Goal: Task Accomplishment & Management: Use online tool/utility

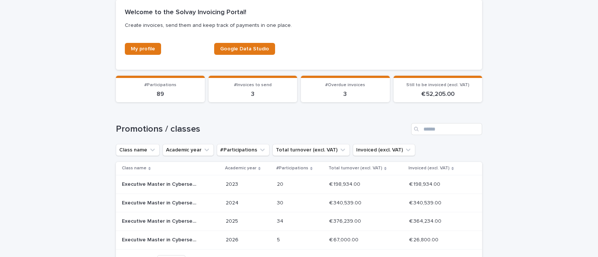
scroll to position [170, 0]
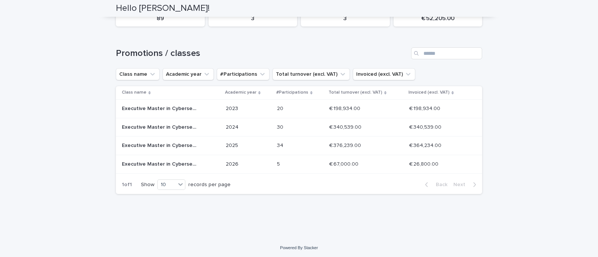
click at [286, 167] on div "5 5" at bounding box center [300, 164] width 46 height 12
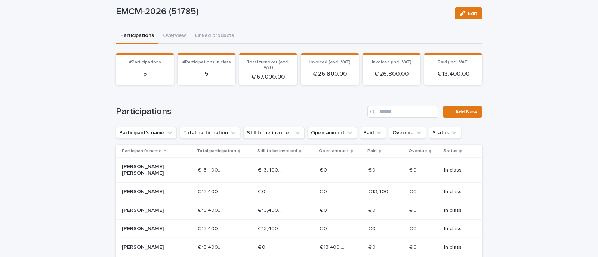
scroll to position [124, 0]
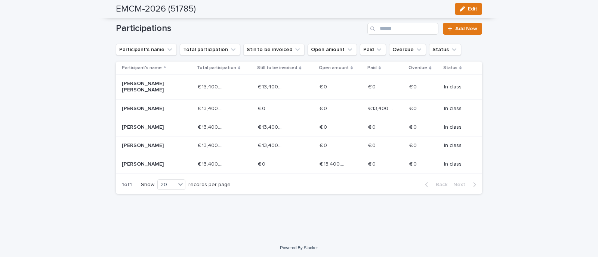
click at [169, 128] on p "[PERSON_NAME]" at bounding box center [148, 127] width 53 height 6
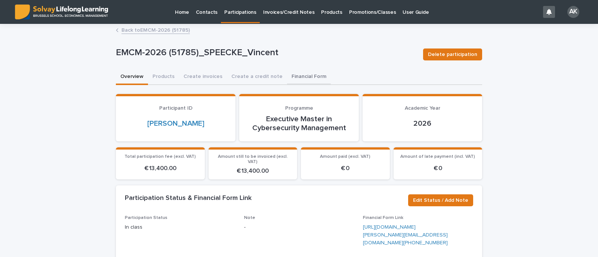
click at [301, 75] on button "Financial Form" at bounding box center [309, 77] width 44 height 16
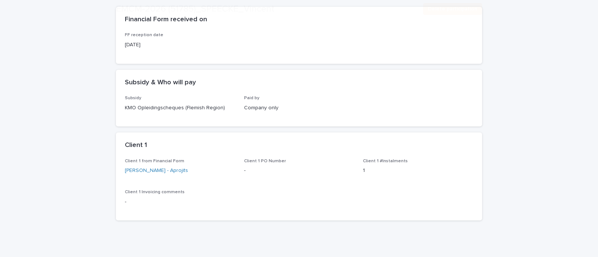
scroll to position [115, 0]
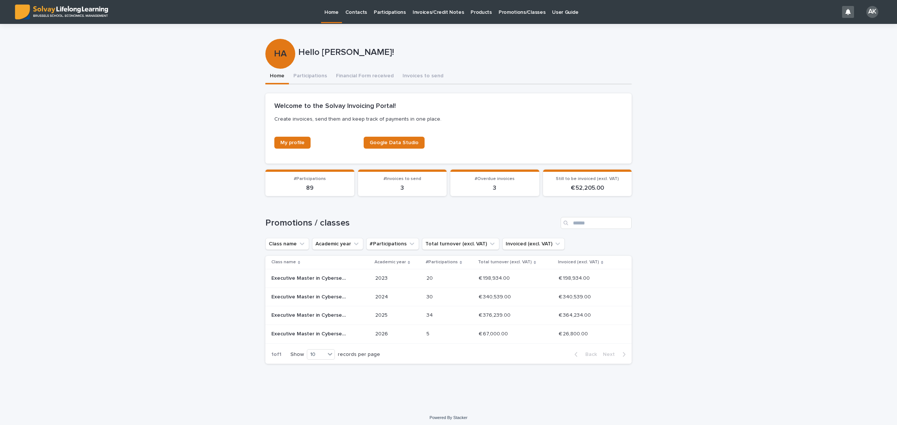
click at [434, 329] on div "5 5" at bounding box center [449, 334] width 46 height 12
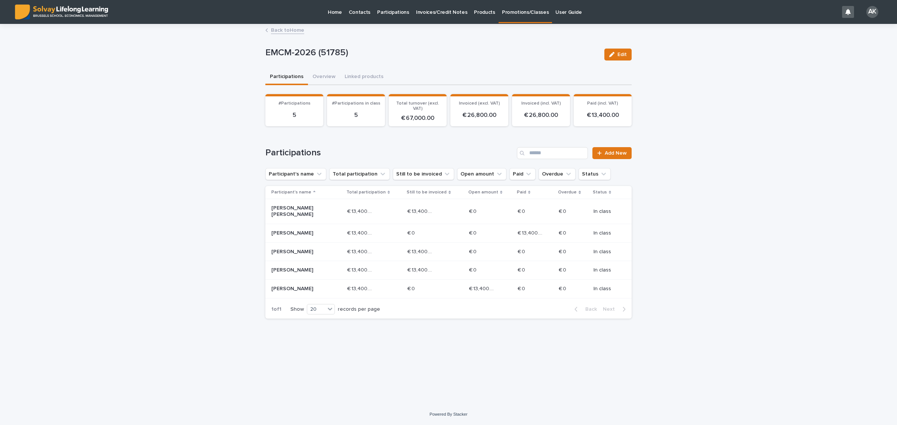
click at [291, 31] on link "Back to Home" at bounding box center [287, 29] width 33 height 9
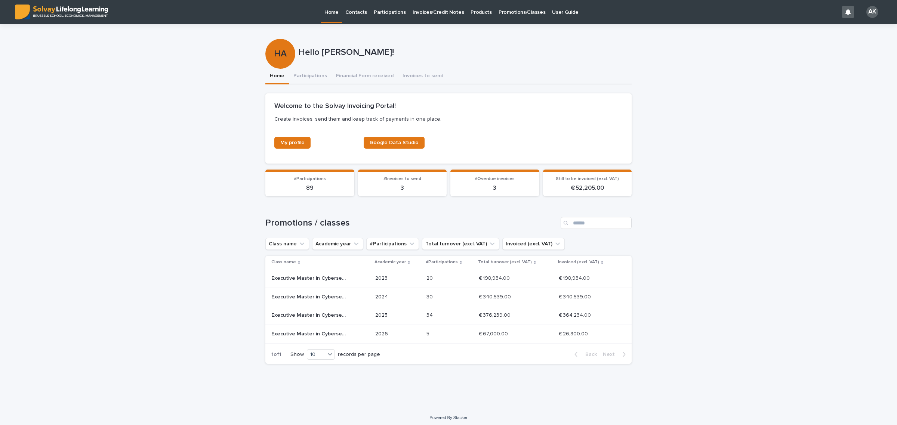
click at [401, 313] on p "2025" at bounding box center [397, 315] width 45 height 6
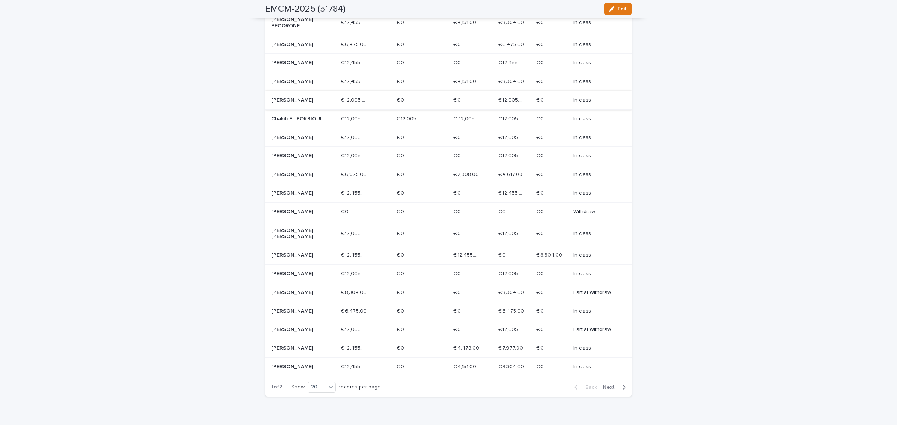
scroll to position [191, 0]
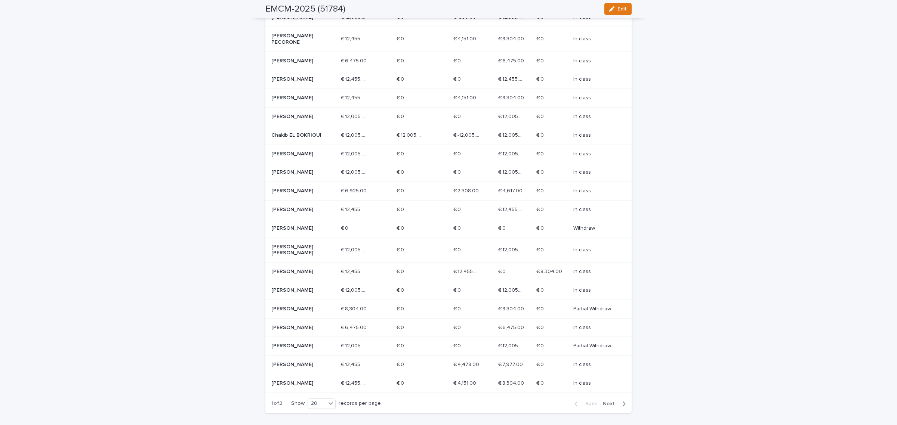
click at [303, 129] on div "Chakib EL BOKRIOUI" at bounding box center [303, 135] width 64 height 12
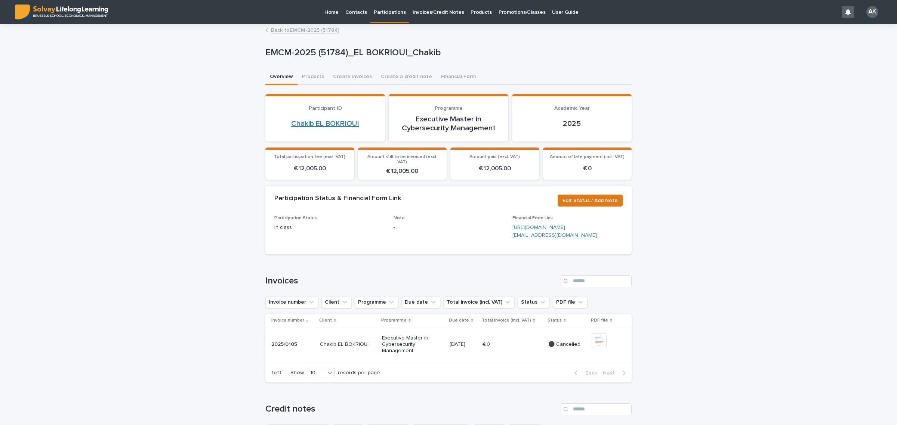
click at [339, 123] on link "Chakib EL BOKRIOUI" at bounding box center [325, 123] width 68 height 9
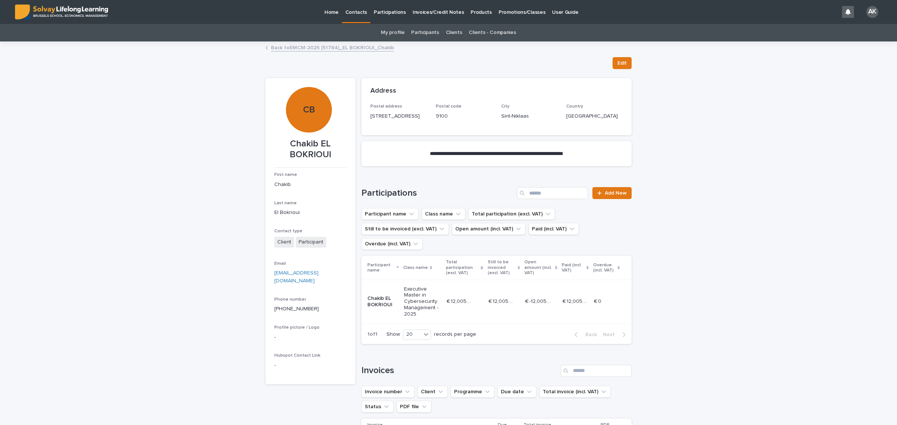
click at [425, 28] on link "Participants" at bounding box center [425, 33] width 28 height 18
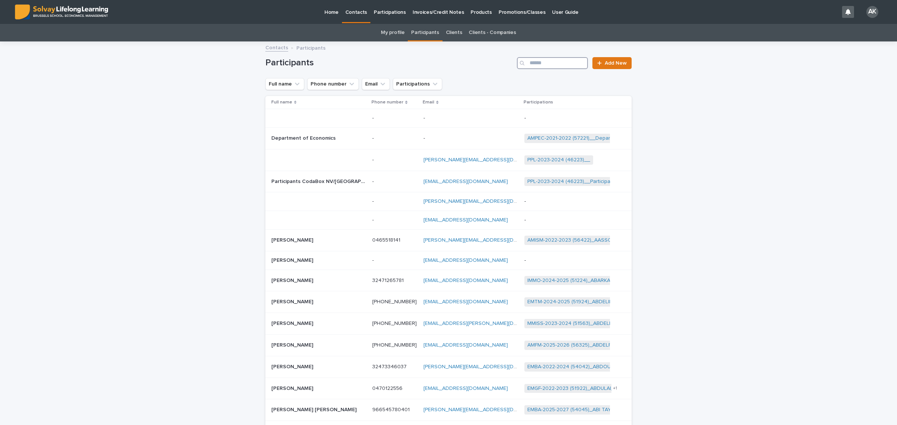
click at [559, 61] on input "Search" at bounding box center [552, 63] width 71 height 12
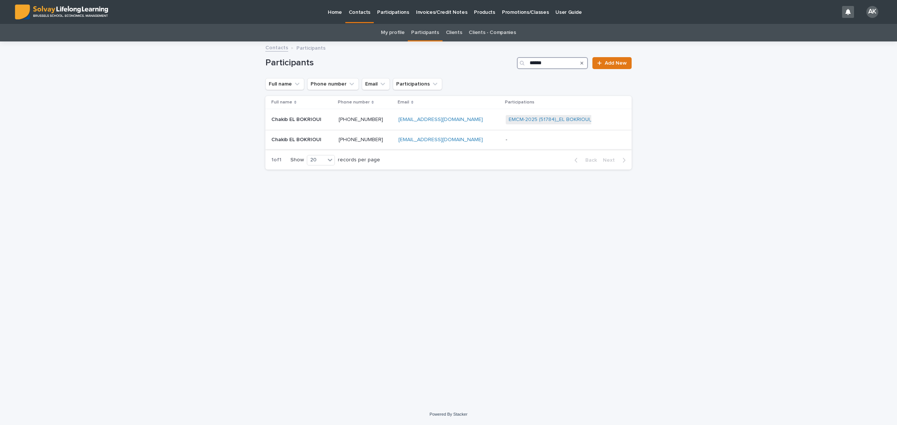
type input "******"
click at [538, 142] on p "-" at bounding box center [551, 140] width 93 height 6
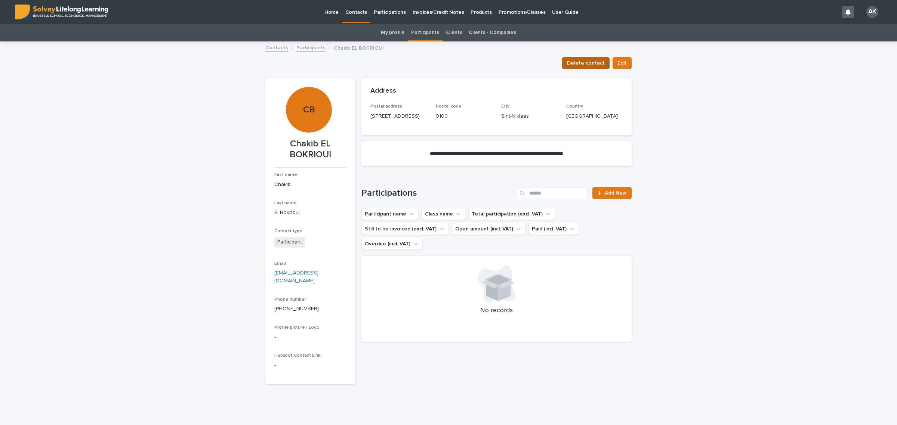
click at [597, 60] on span "Delete contact" at bounding box center [586, 62] width 38 height 7
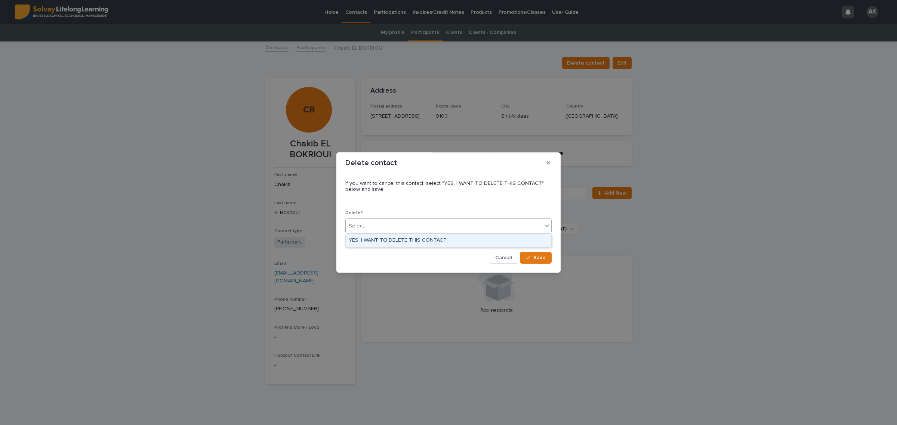
click at [465, 226] on div "Select..." at bounding box center [444, 226] width 196 height 12
click at [449, 239] on div "YES, I WANT TO DELETE THIS CONTACT" at bounding box center [448, 240] width 205 height 13
click at [548, 257] on button "Save" at bounding box center [536, 258] width 32 height 12
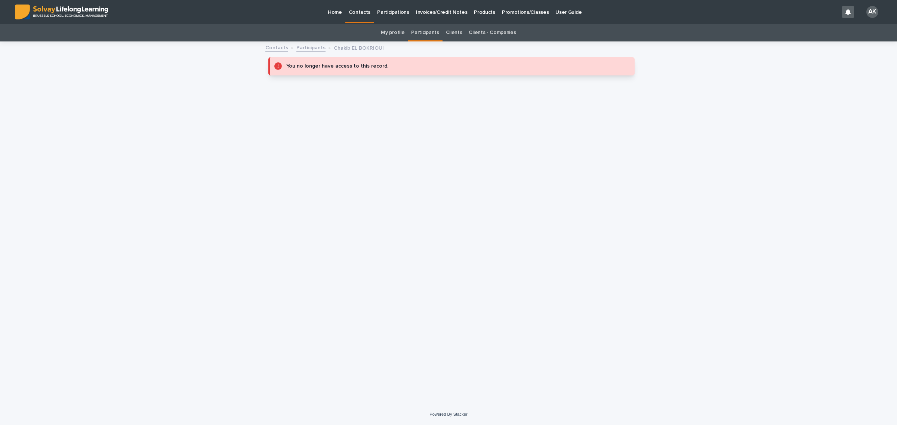
click at [340, 10] on p "Home" at bounding box center [335, 8] width 14 height 16
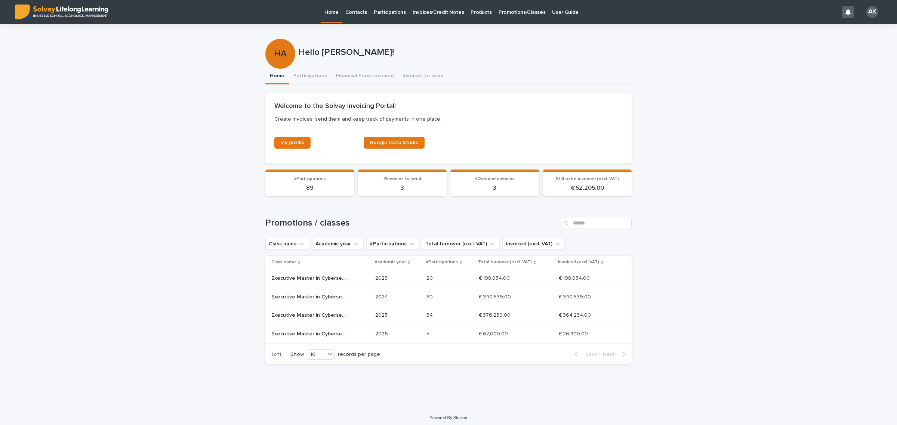
click at [419, 312] on p "2025" at bounding box center [397, 315] width 45 height 6
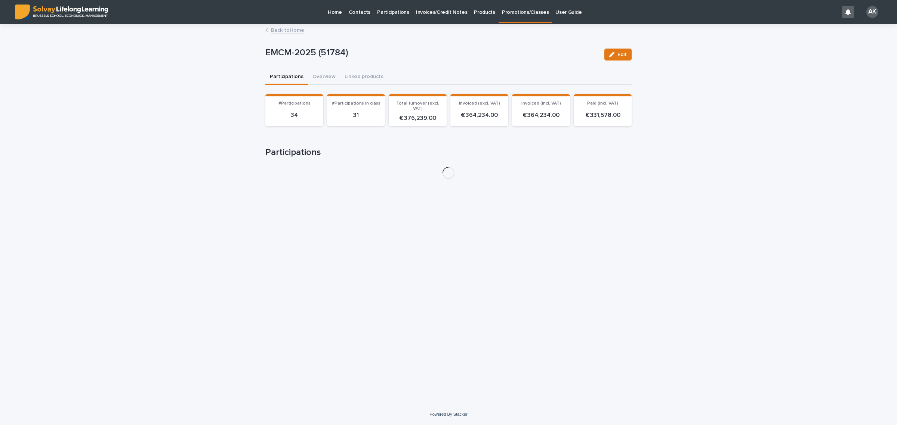
click at [393, 14] on p "Participations" at bounding box center [393, 8] width 32 height 16
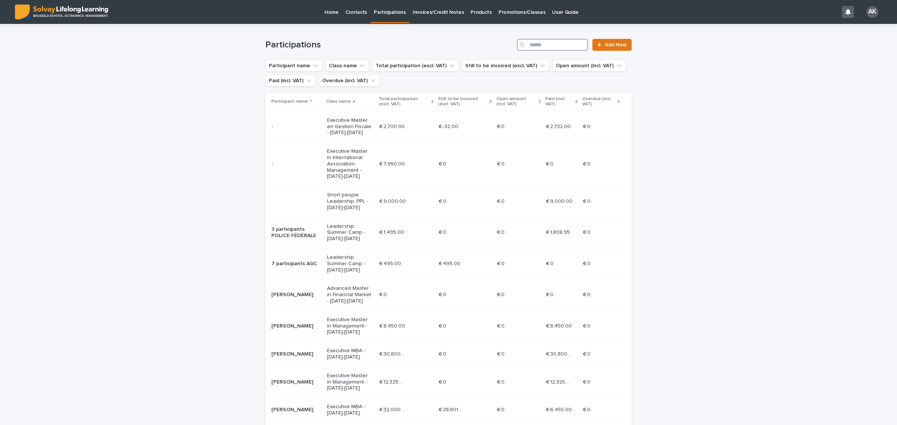
click at [538, 44] on input "Search" at bounding box center [552, 45] width 71 height 12
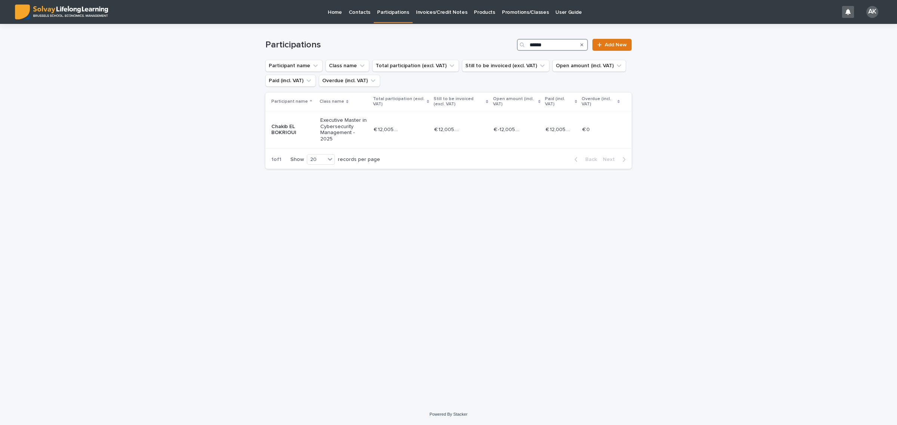
type input "******"
click at [337, 14] on p "Home" at bounding box center [335, 8] width 14 height 16
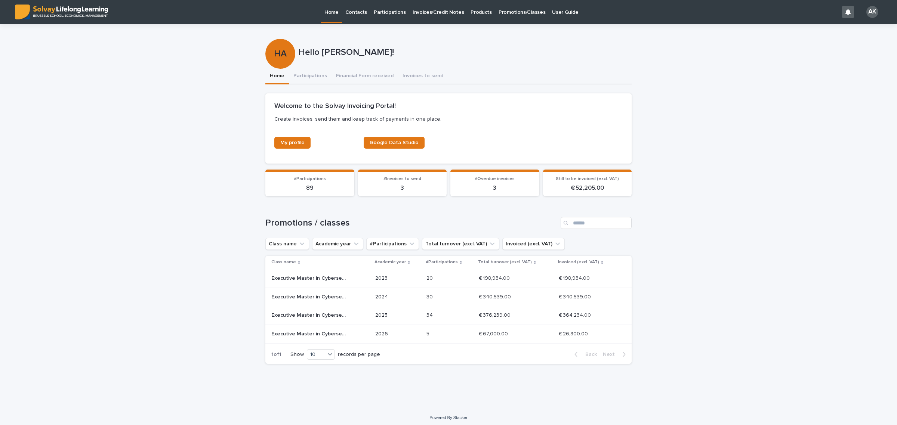
click at [430, 314] on p "34" at bounding box center [430, 315] width 8 height 8
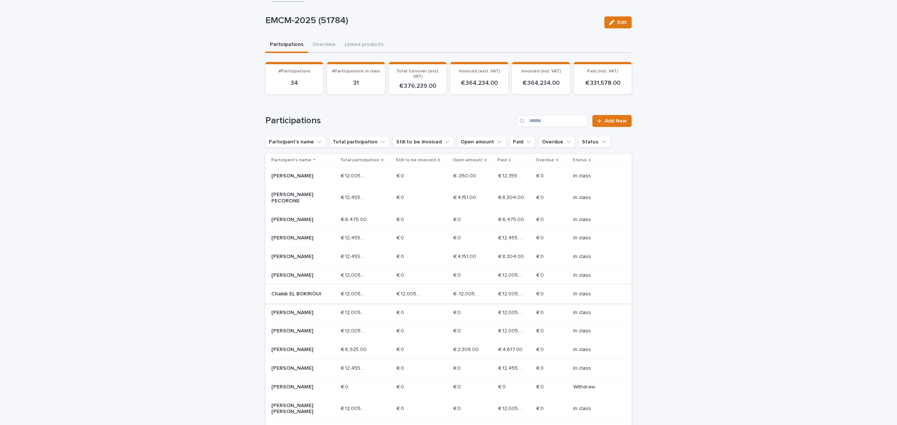
scroll to position [47, 0]
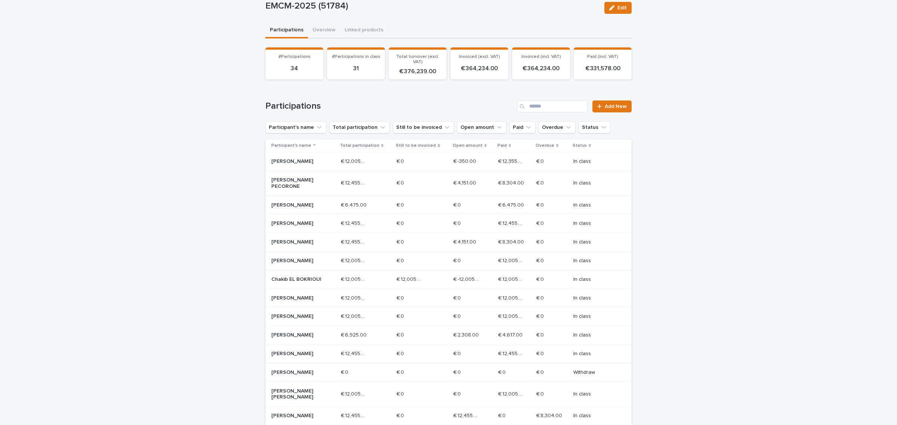
click at [310, 276] on p "Chakib EL BOKRIOUI" at bounding box center [297, 279] width 53 height 6
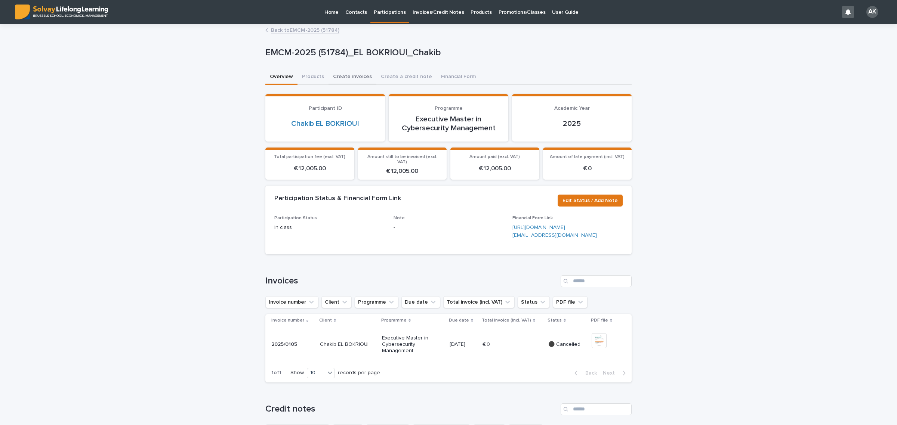
click at [339, 76] on button "Create invoices" at bounding box center [352, 77] width 48 height 16
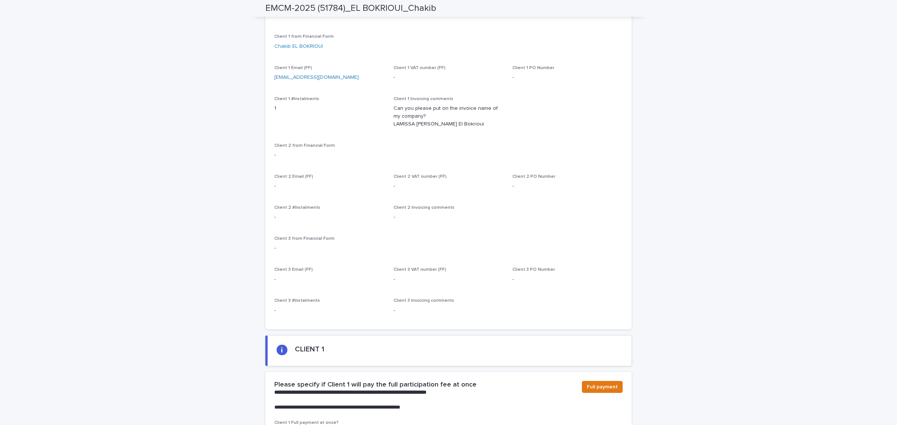
scroll to position [327, 0]
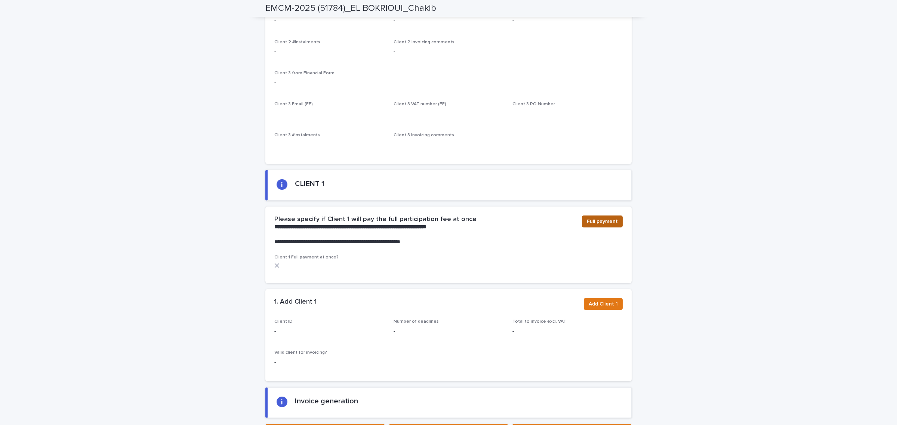
click at [591, 225] on span "Full payment" at bounding box center [601, 221] width 31 height 7
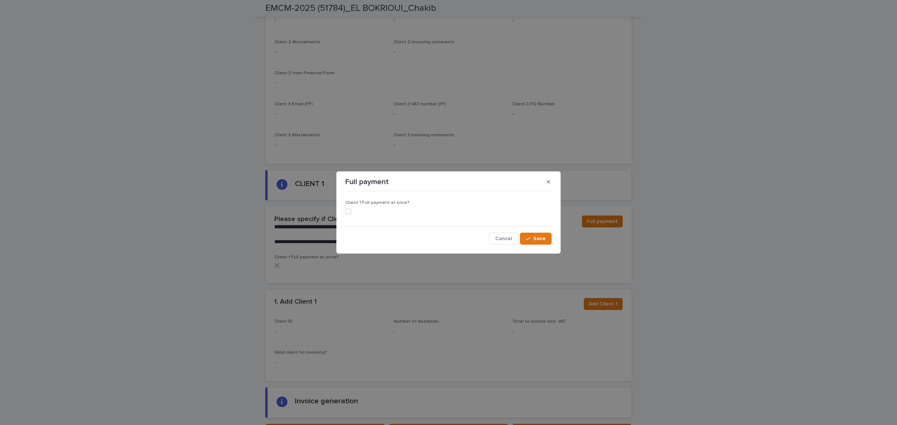
drag, startPoint x: 344, startPoint y: 210, endPoint x: 514, endPoint y: 261, distance: 176.9
click at [344, 210] on div "Client 1 Full payment at once? Cancel Save" at bounding box center [448, 219] width 210 height 54
click at [347, 212] on span at bounding box center [348, 211] width 6 height 6
click at [536, 237] on span "Save" at bounding box center [539, 238] width 12 height 5
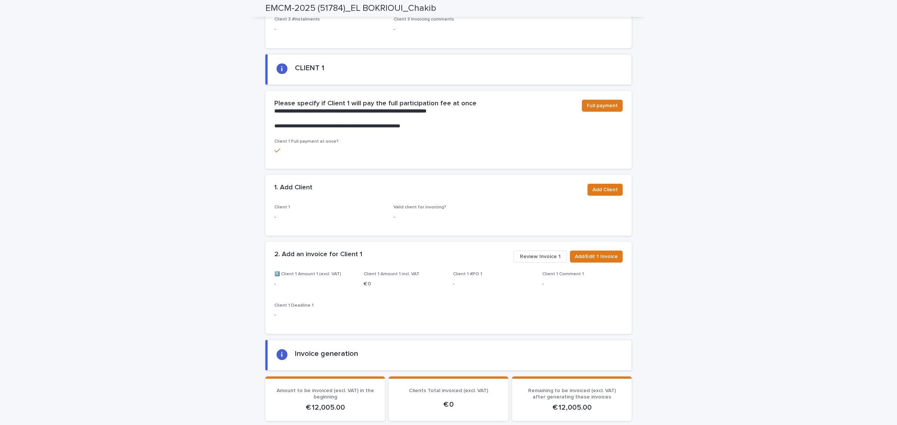
scroll to position [455, 0]
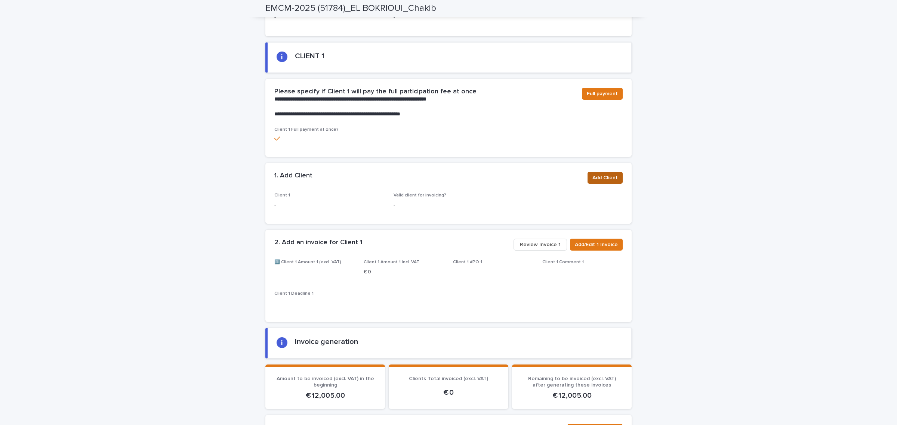
click at [602, 182] on span "Add Client" at bounding box center [604, 177] width 25 height 7
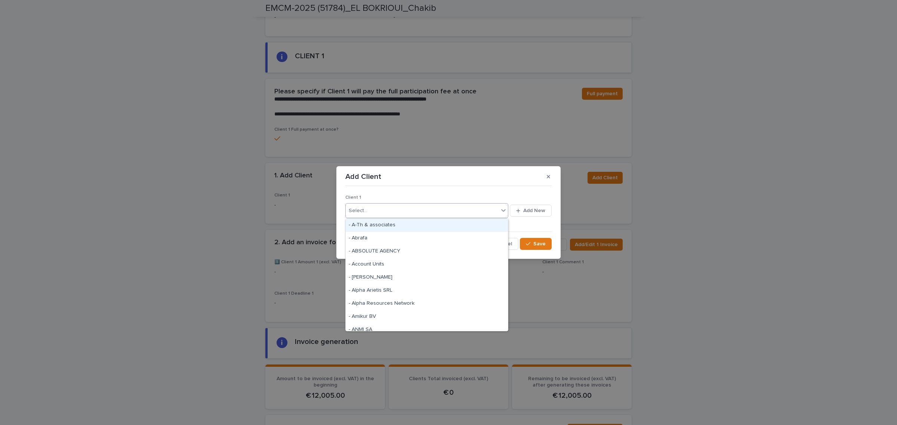
click at [430, 209] on div "Select..." at bounding box center [422, 211] width 153 height 12
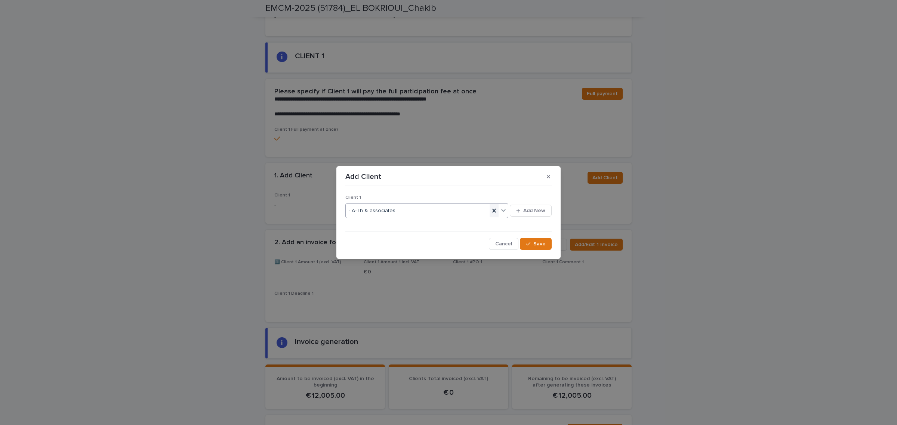
click at [492, 212] on icon at bounding box center [493, 211] width 3 height 4
type input "*****"
click at [473, 222] on div "Chakib EL BOKRIOUI" at bounding box center [427, 225] width 162 height 13
click at [547, 245] on button "Save" at bounding box center [536, 244] width 32 height 12
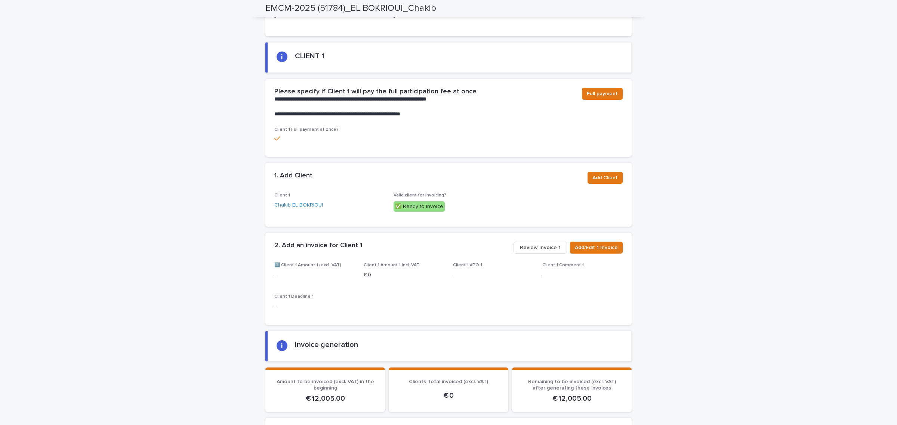
scroll to position [456, 0]
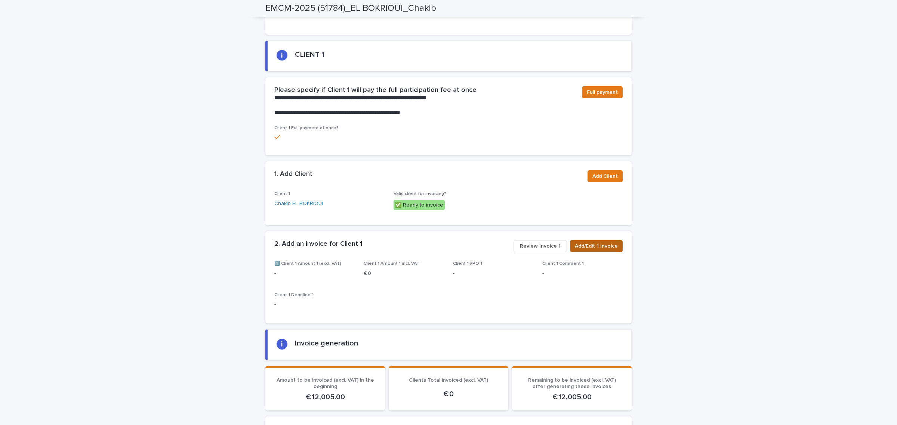
click at [588, 250] on span "Add/Edit 1 Invoice" at bounding box center [596, 245] width 43 height 7
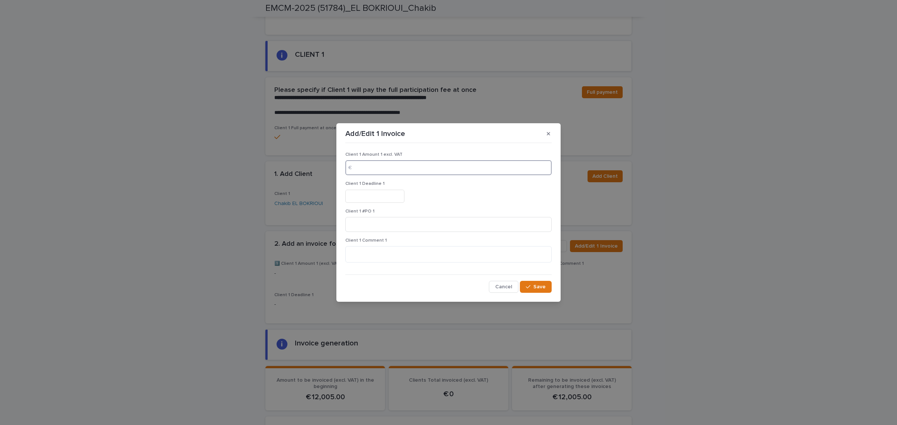
click at [372, 162] on input at bounding box center [448, 167] width 206 height 15
type input "*****"
click at [382, 197] on input "text" at bounding box center [374, 196] width 59 height 13
click at [548, 134] on icon "button" at bounding box center [548, 133] width 3 height 3
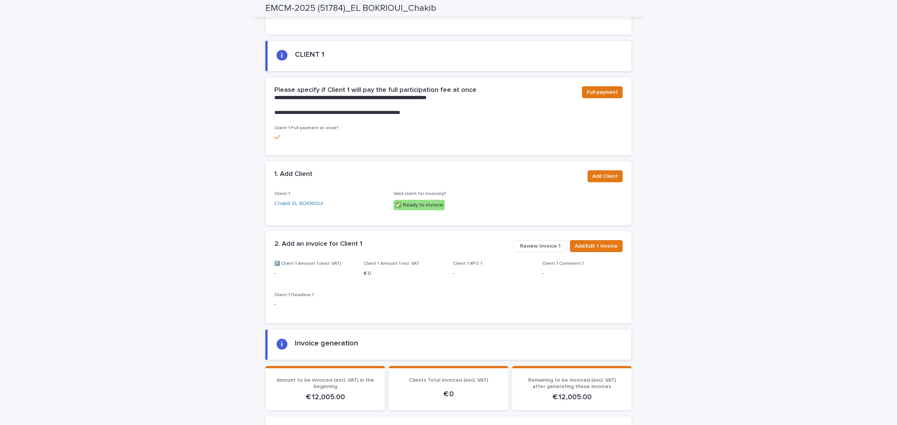
click at [538, 250] on span "Review Invoice 1" at bounding box center [540, 245] width 41 height 7
click at [535, 250] on span "Review Invoice 1" at bounding box center [540, 245] width 41 height 7
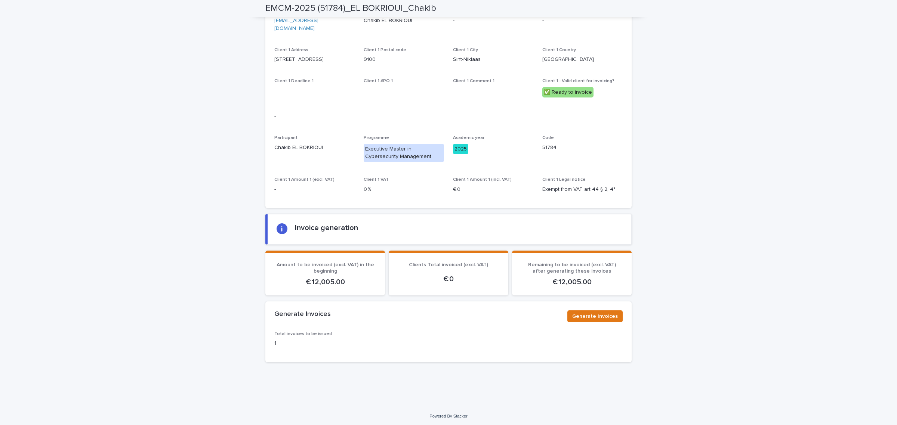
scroll to position [651, 0]
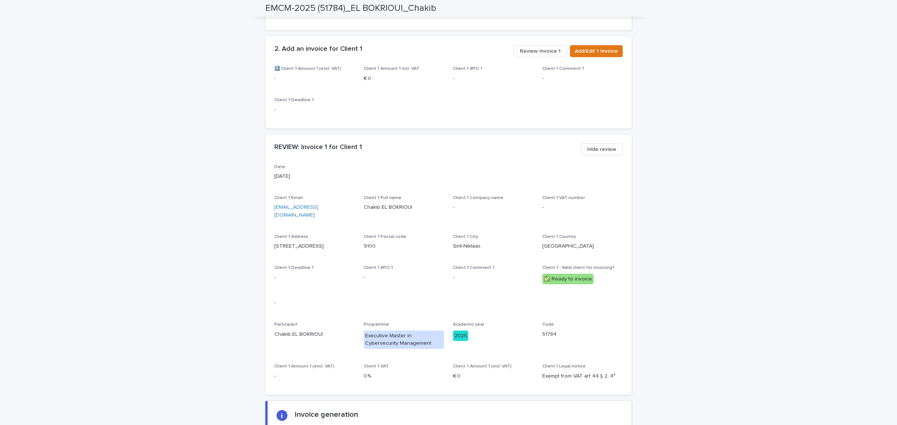
click at [539, 55] on span "Review Invoice 1" at bounding box center [540, 50] width 41 height 7
click at [547, 55] on span "Review Invoice 1" at bounding box center [540, 50] width 41 height 7
click at [610, 54] on span "Add/Edit 1 Invoice" at bounding box center [596, 50] width 43 height 7
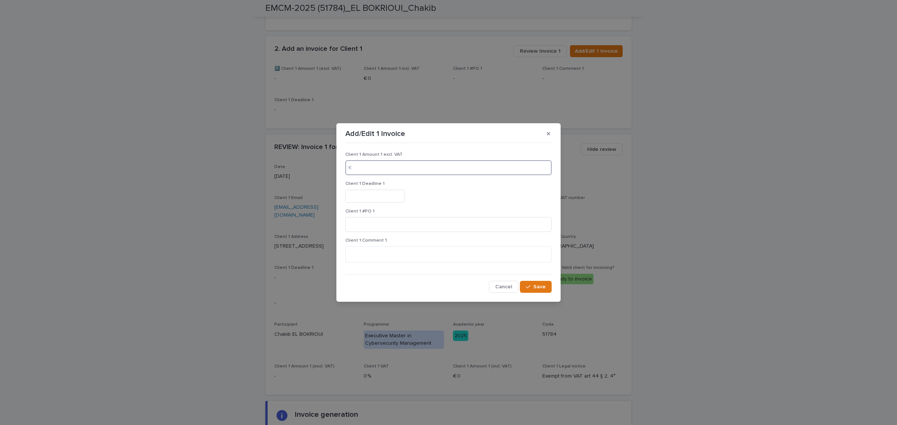
click at [389, 167] on input at bounding box center [448, 167] width 206 height 15
click at [546, 133] on button "button" at bounding box center [548, 134] width 12 height 12
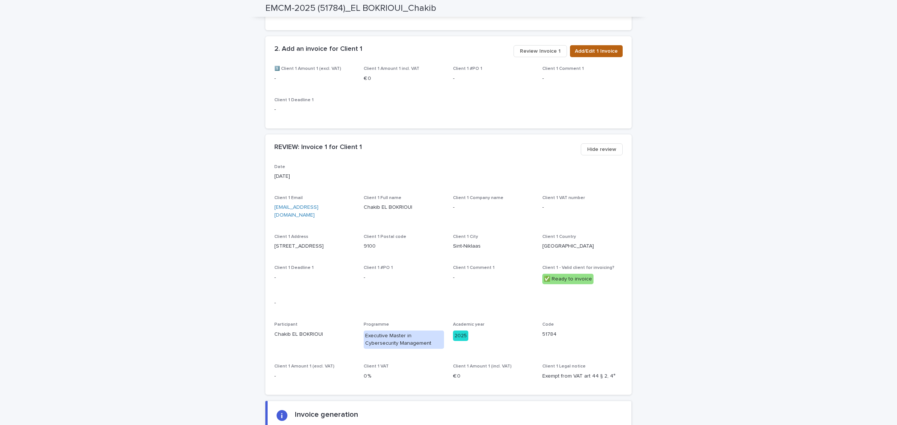
click at [604, 55] on span "Add/Edit 1 Invoice" at bounding box center [596, 50] width 43 height 7
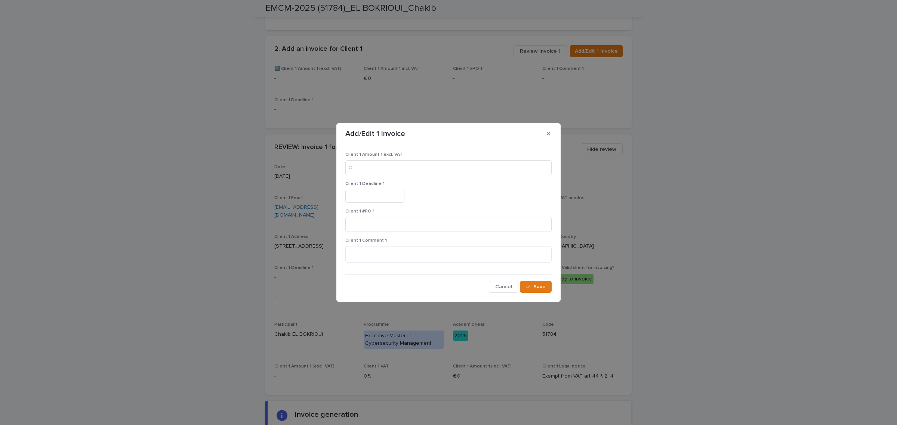
click at [400, 177] on div "Client 1 Amount 1 excl. VAT €" at bounding box center [448, 166] width 206 height 29
click at [400, 167] on input at bounding box center [448, 167] width 206 height 15
type input "*****"
click at [391, 198] on input "text" at bounding box center [374, 196] width 59 height 13
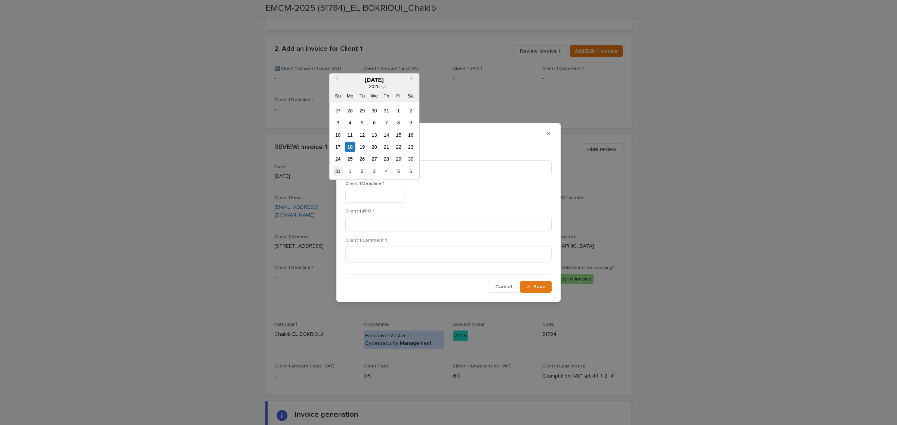
click at [338, 170] on div "31" at bounding box center [337, 171] width 10 height 10
type input "*********"
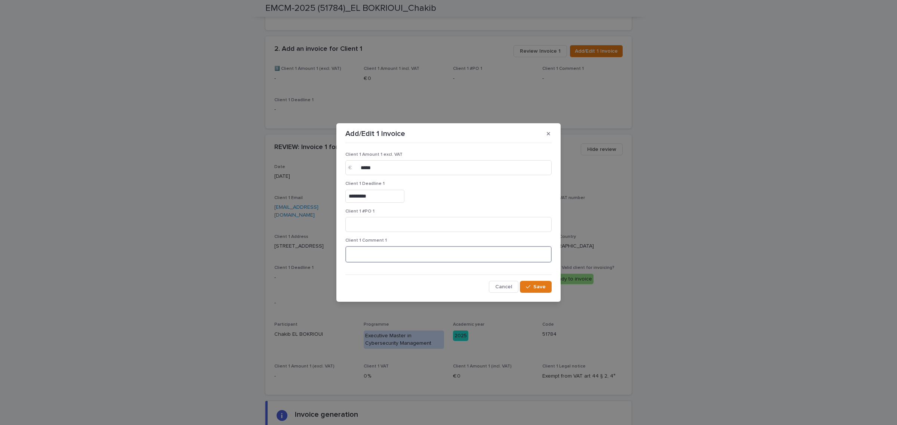
click at [379, 256] on textarea at bounding box center [448, 254] width 206 height 16
type textarea "**********"
click at [544, 287] on span "Save" at bounding box center [539, 286] width 12 height 5
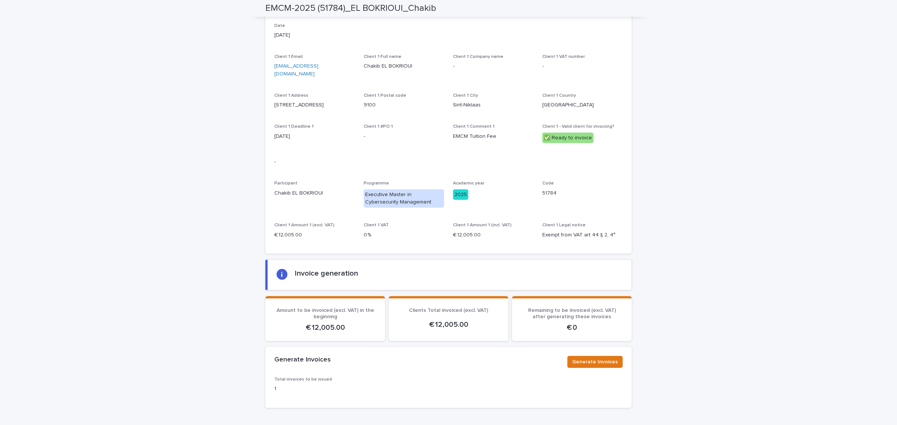
scroll to position [838, 0]
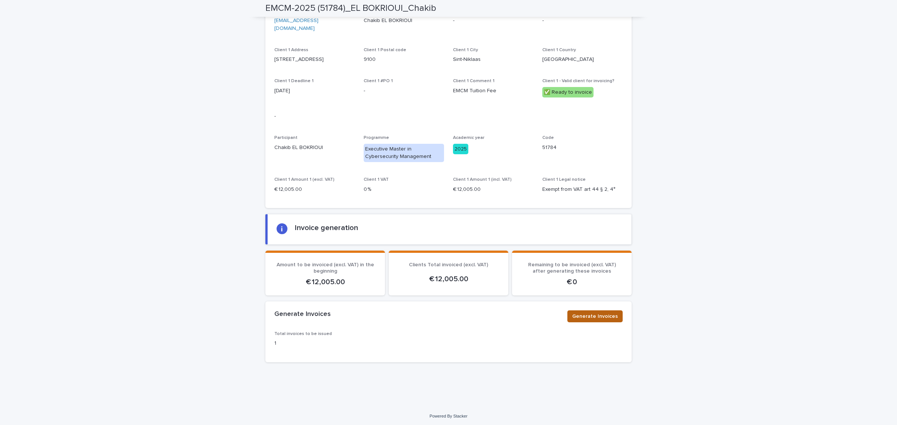
click at [612, 315] on span "Generate Invoices" at bounding box center [595, 316] width 46 height 7
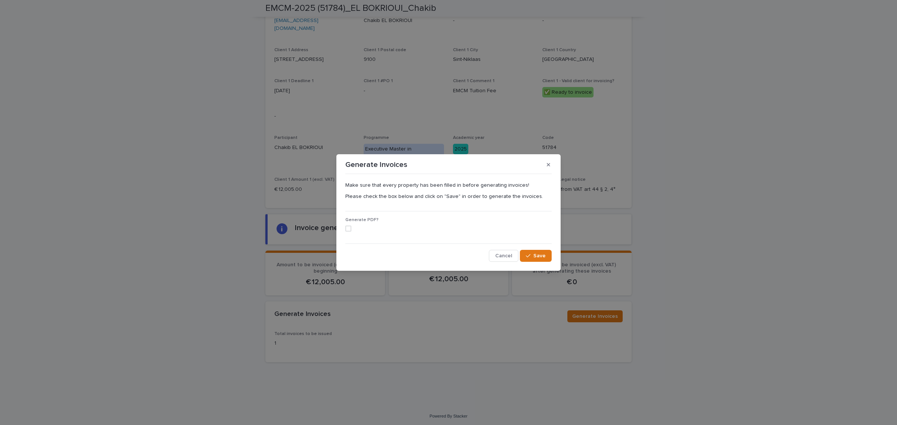
click at [347, 230] on span at bounding box center [348, 229] width 6 height 6
click at [530, 255] on icon "button" at bounding box center [528, 255] width 4 height 5
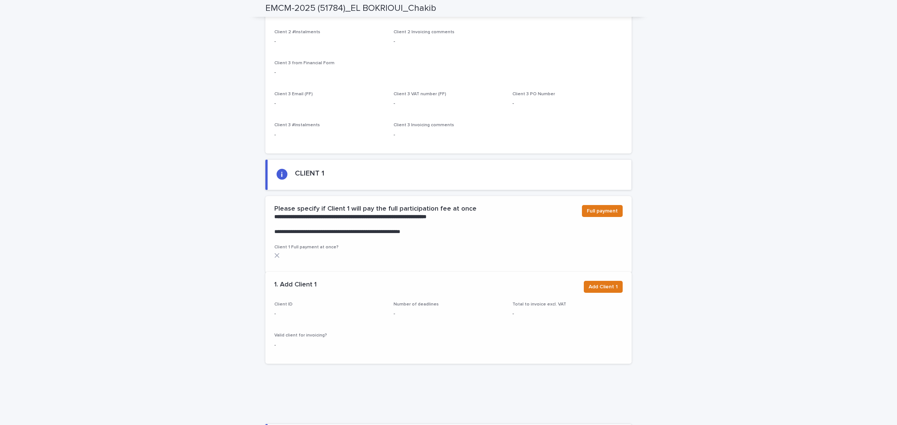
scroll to position [316, 0]
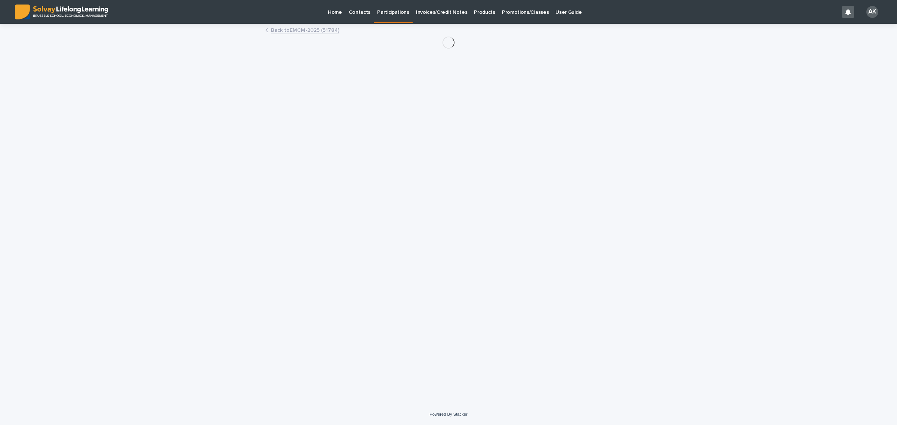
click at [83, 12] on img at bounding box center [61, 11] width 93 height 15
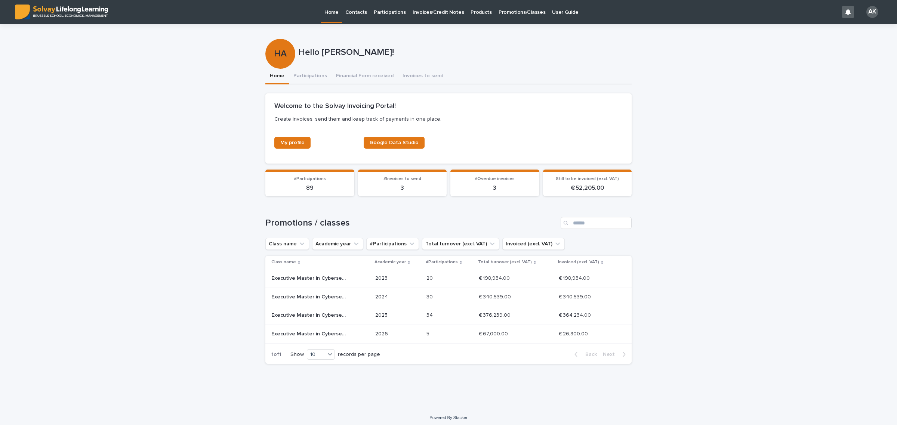
click at [436, 339] on div "5 5" at bounding box center [449, 334] width 46 height 12
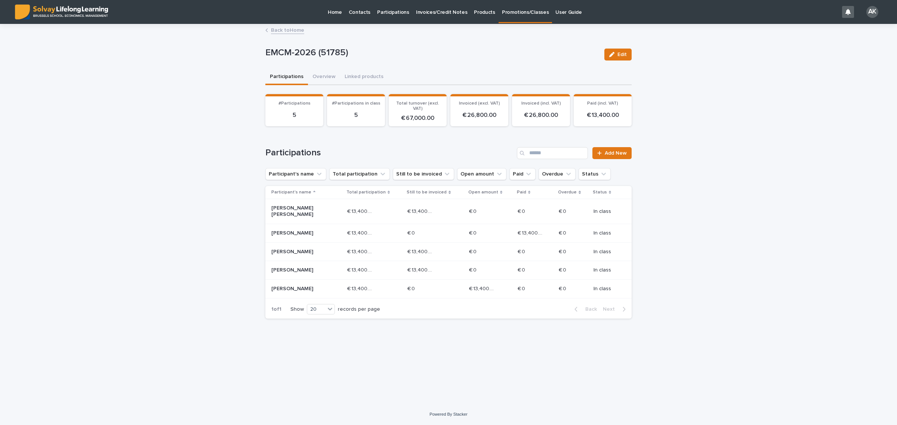
click at [328, 247] on div "Vincent SPEECKE" at bounding box center [306, 252] width 70 height 12
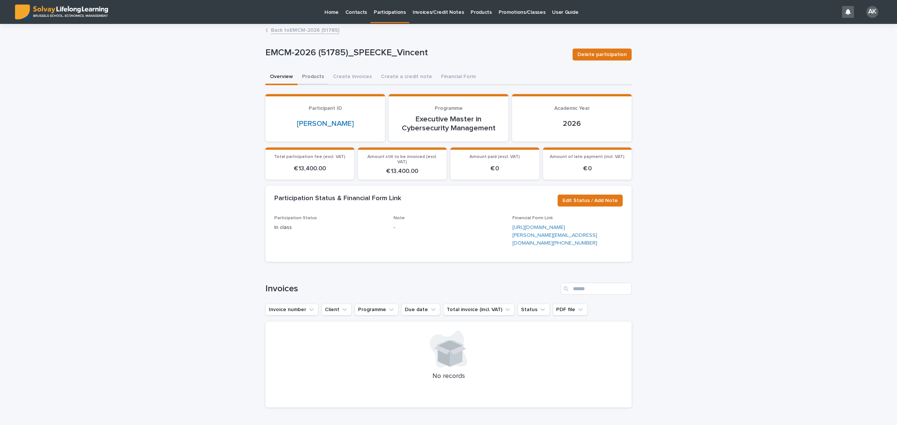
click at [301, 77] on button "Products" at bounding box center [312, 77] width 31 height 16
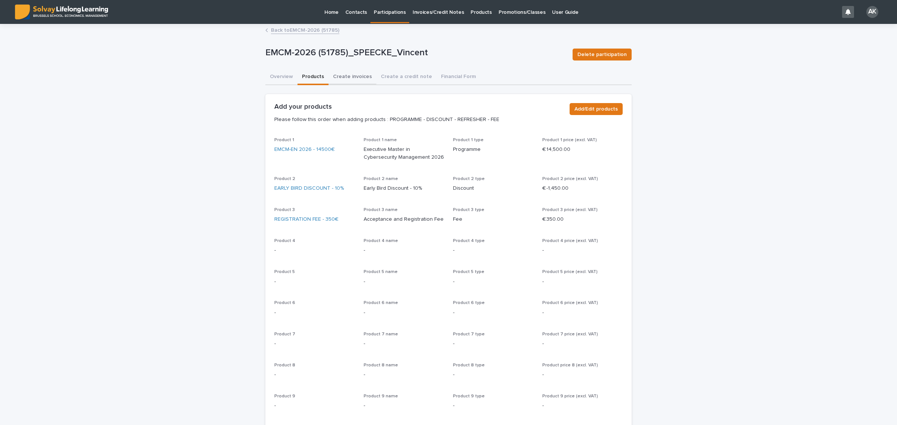
click at [351, 81] on button "Create invoices" at bounding box center [352, 77] width 48 height 16
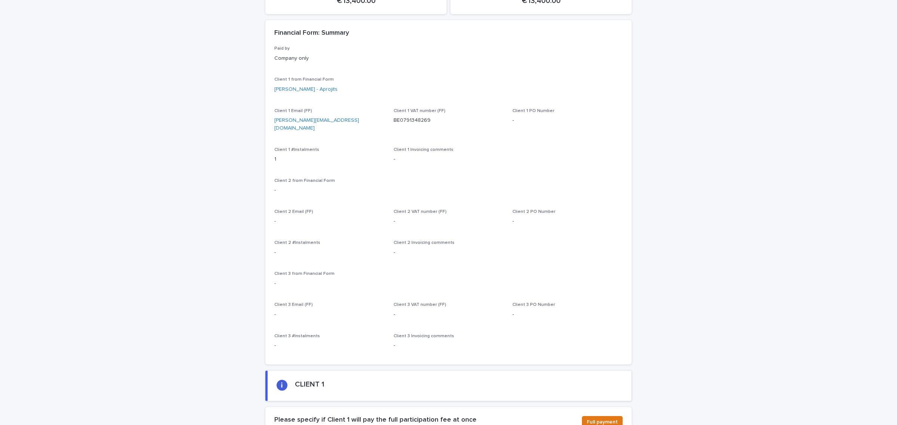
scroll to position [280, 0]
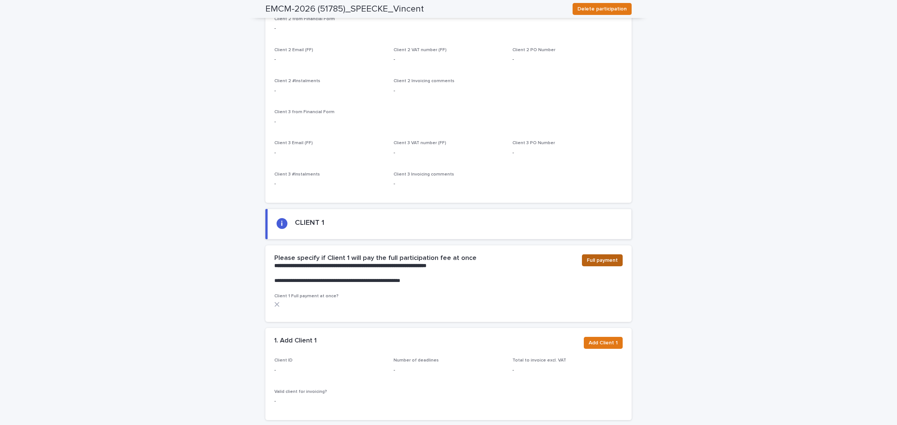
click at [609, 257] on span "Full payment" at bounding box center [601, 260] width 31 height 7
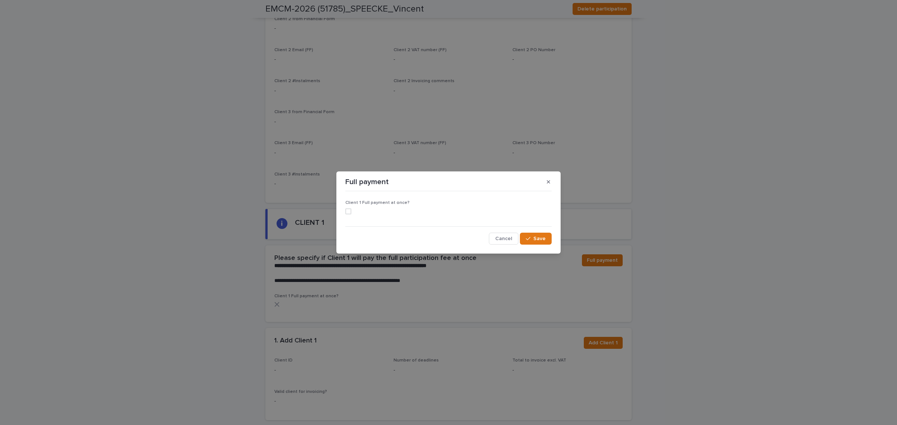
click at [350, 211] on span at bounding box center [348, 211] width 6 height 6
click at [537, 239] on span "Save" at bounding box center [539, 238] width 12 height 5
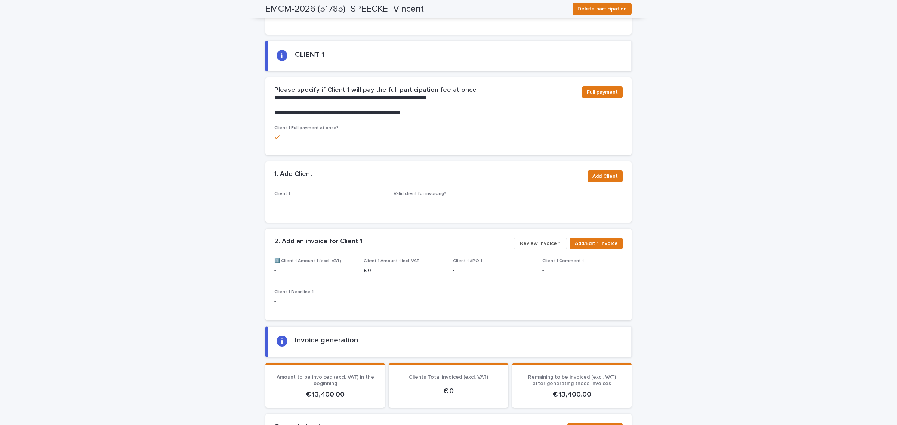
scroll to position [408, 0]
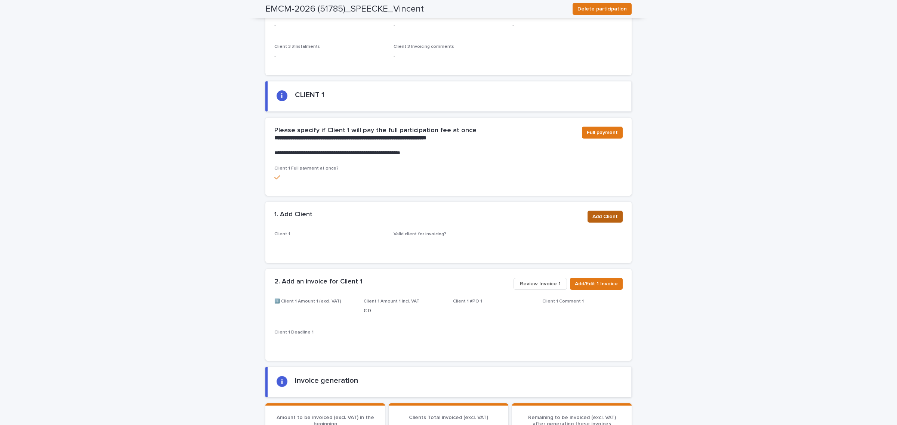
click at [601, 213] on span "Add Client" at bounding box center [604, 216] width 25 height 7
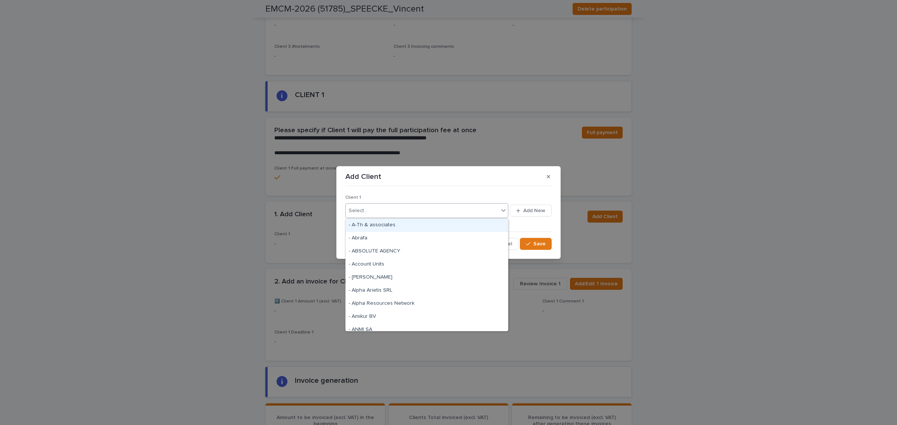
click at [443, 210] on div "Select..." at bounding box center [422, 211] width 153 height 12
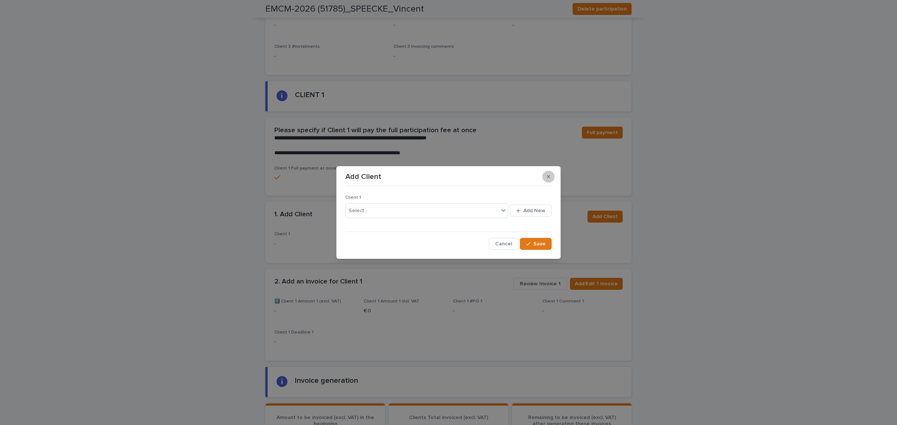
click at [546, 177] on button "button" at bounding box center [548, 177] width 12 height 12
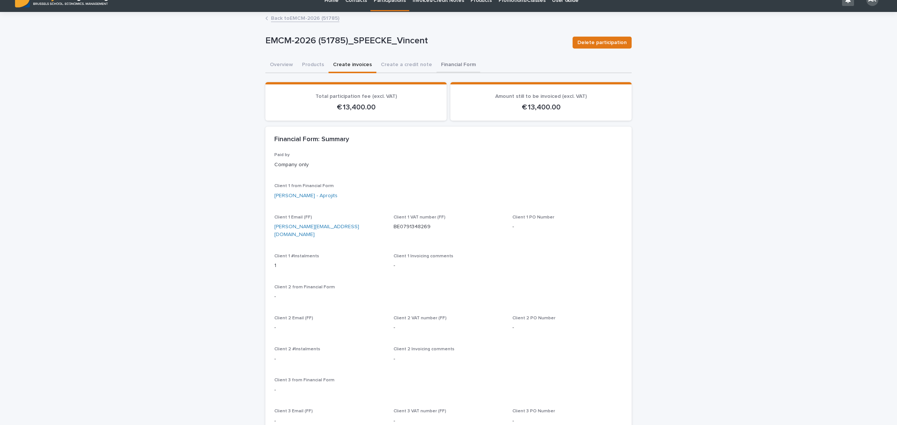
scroll to position [0, 0]
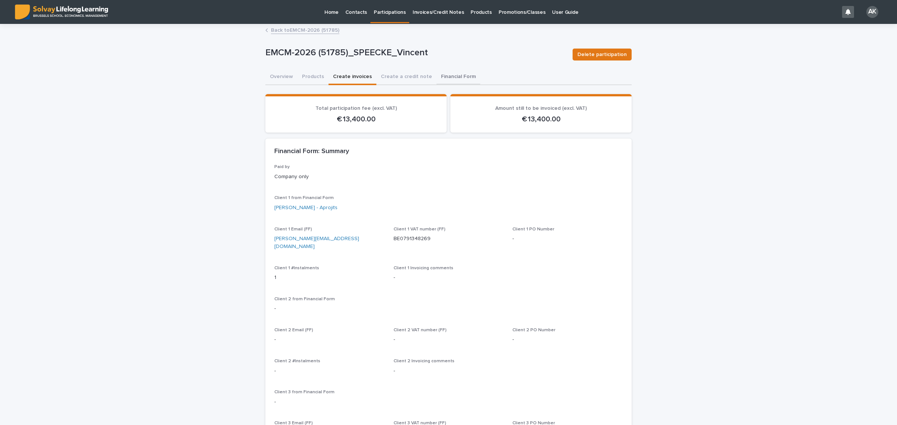
click at [457, 81] on button "Financial Form" at bounding box center [458, 77] width 44 height 16
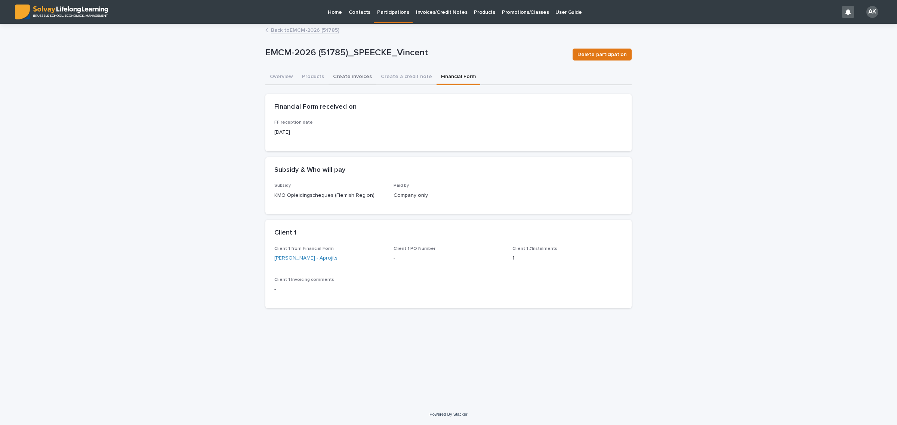
click at [359, 74] on button "Create invoices" at bounding box center [352, 77] width 48 height 16
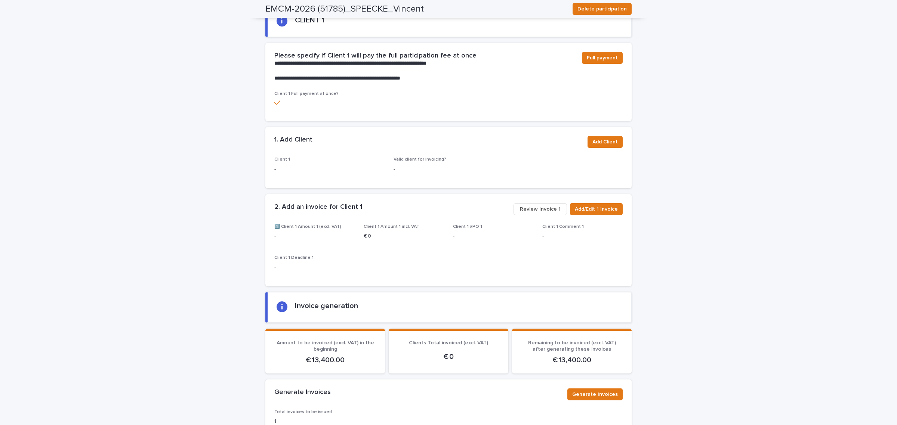
scroll to position [413, 0]
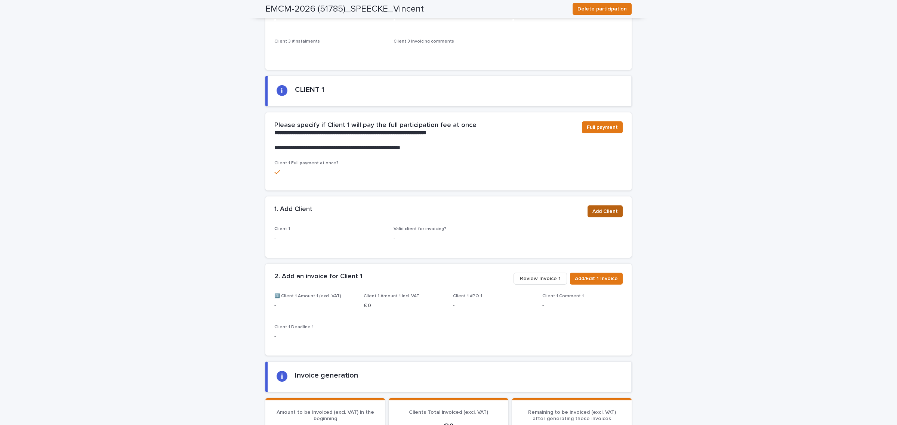
click at [609, 208] on span "Add Client" at bounding box center [604, 211] width 25 height 7
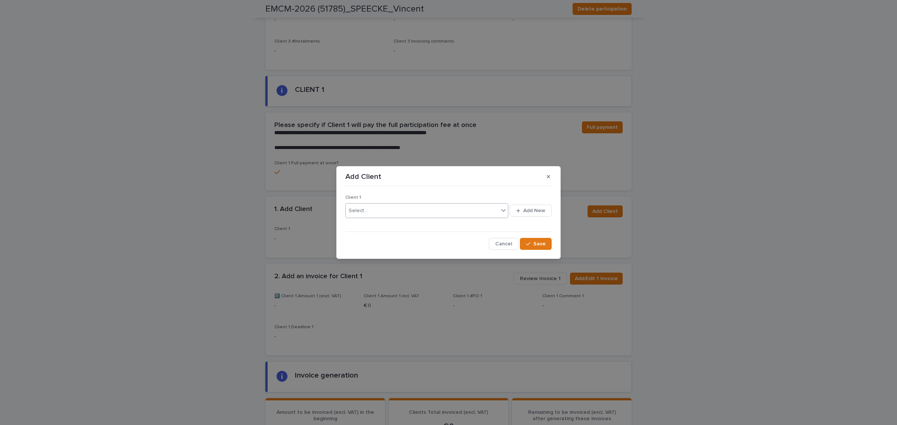
click at [387, 208] on div "Select..." at bounding box center [422, 211] width 153 height 12
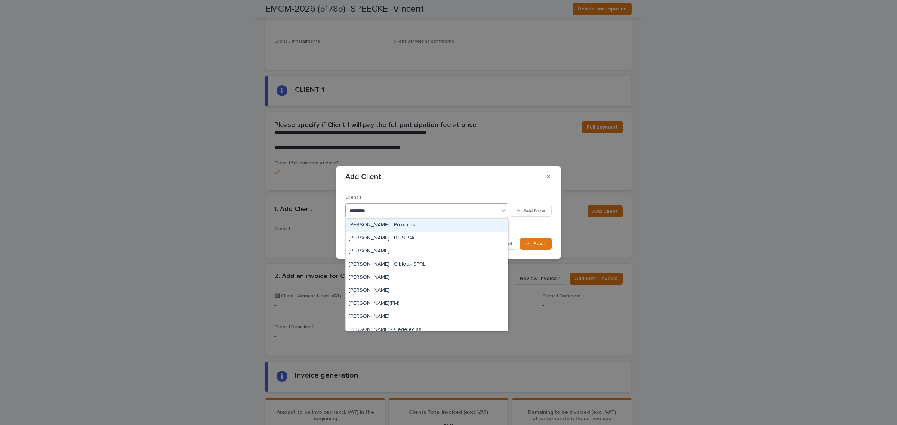
type input "*********"
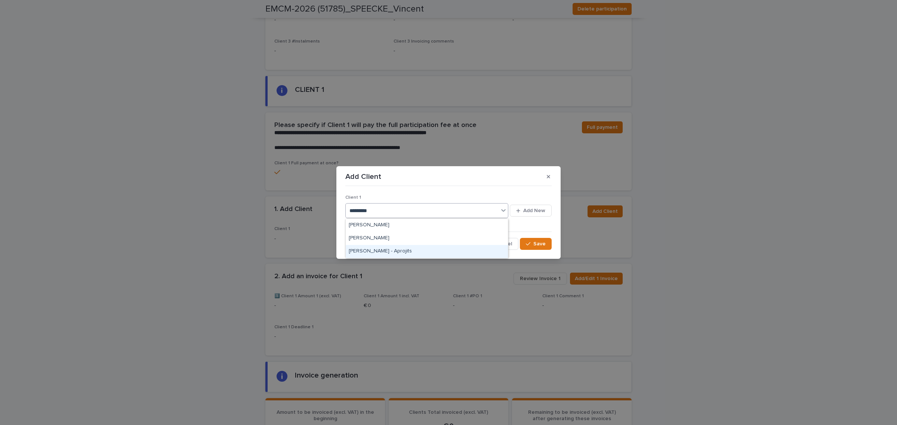
click at [406, 251] on div "[PERSON_NAME] - Aprojits" at bounding box center [427, 251] width 162 height 13
click at [542, 247] on button "Save" at bounding box center [536, 244] width 32 height 12
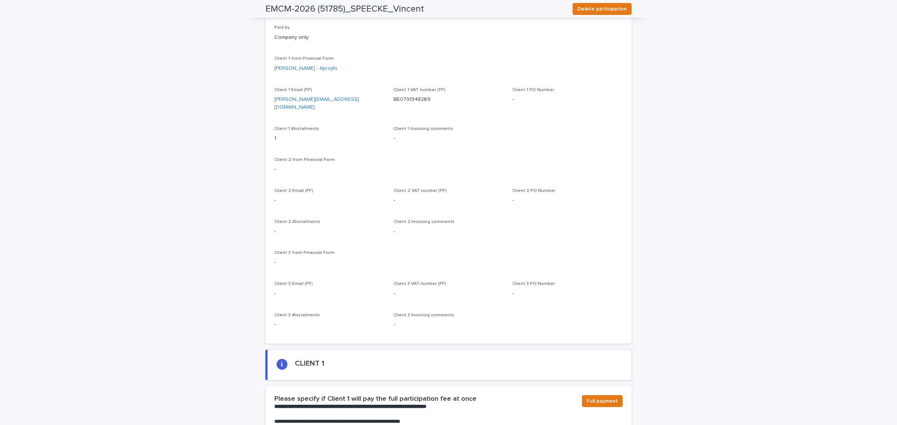
scroll to position [0, 0]
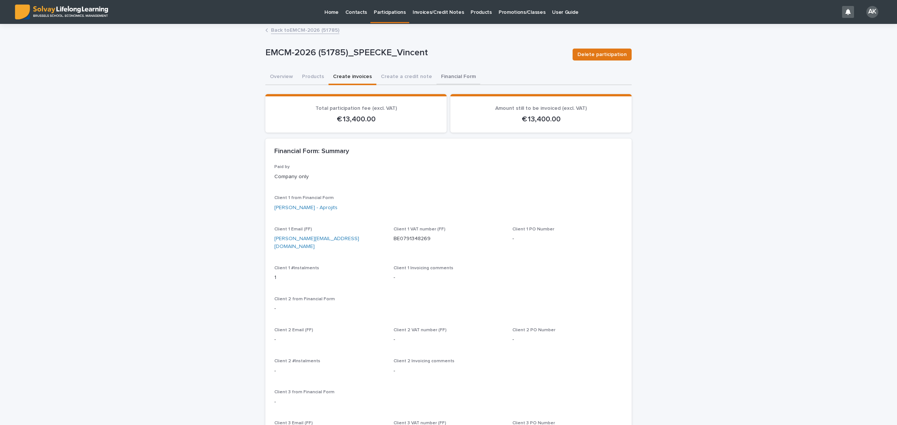
click at [446, 73] on button "Financial Form" at bounding box center [458, 77] width 44 height 16
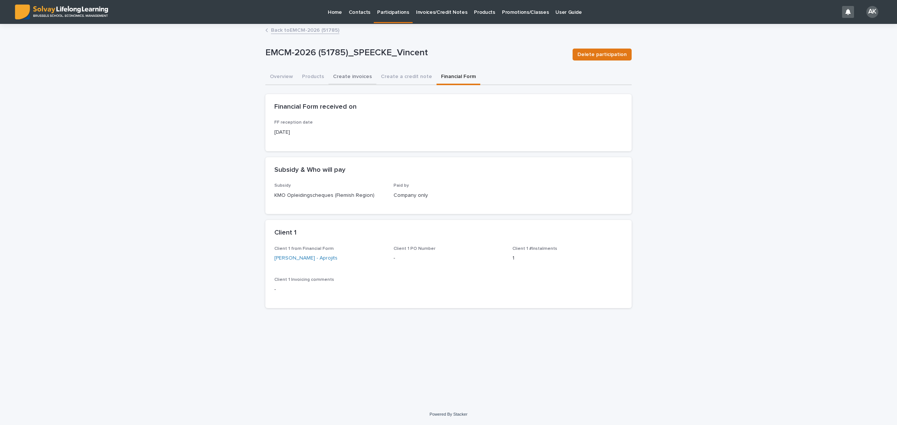
click at [346, 75] on button "Create invoices" at bounding box center [352, 77] width 48 height 16
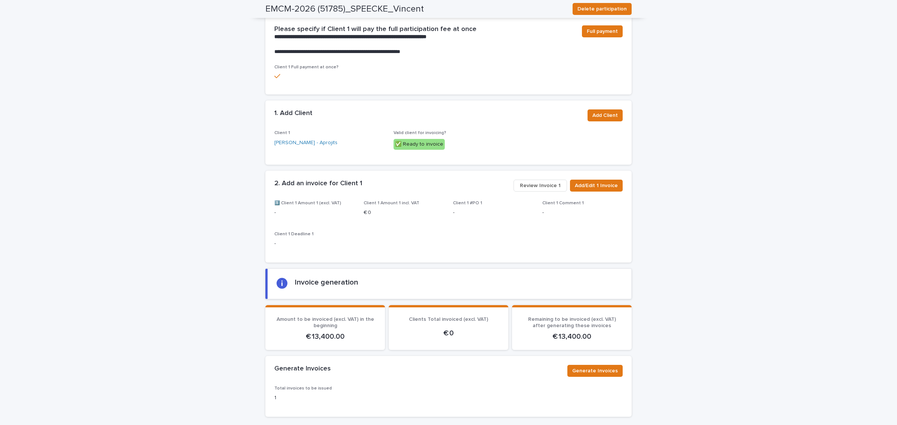
scroll to position [514, 0]
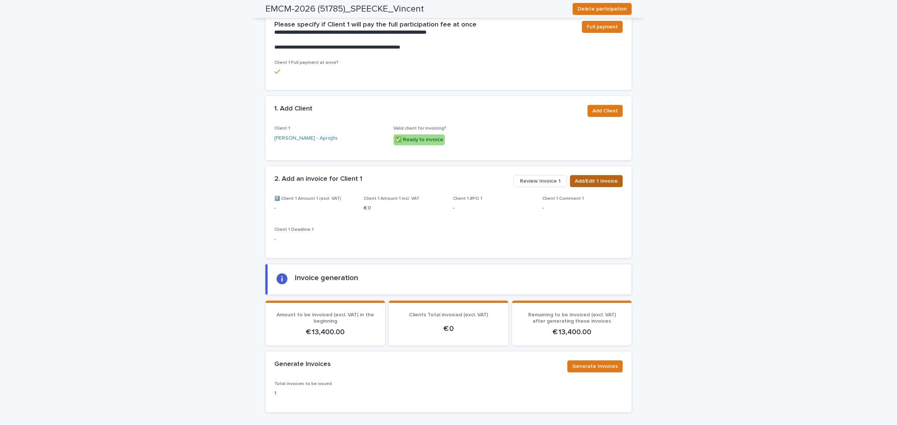
click at [595, 176] on button "Add/Edit 1 Invoice" at bounding box center [596, 181] width 53 height 12
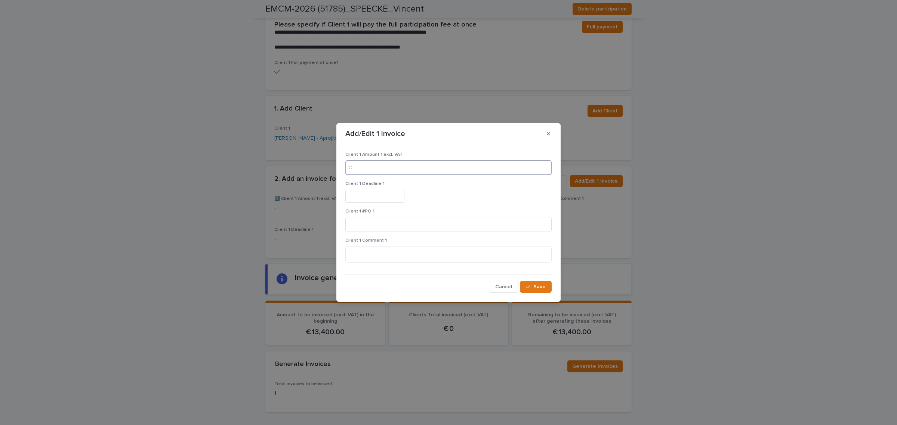
click at [398, 171] on input at bounding box center [448, 167] width 206 height 15
type input "*****"
click at [400, 202] on input "text" at bounding box center [374, 196] width 59 height 13
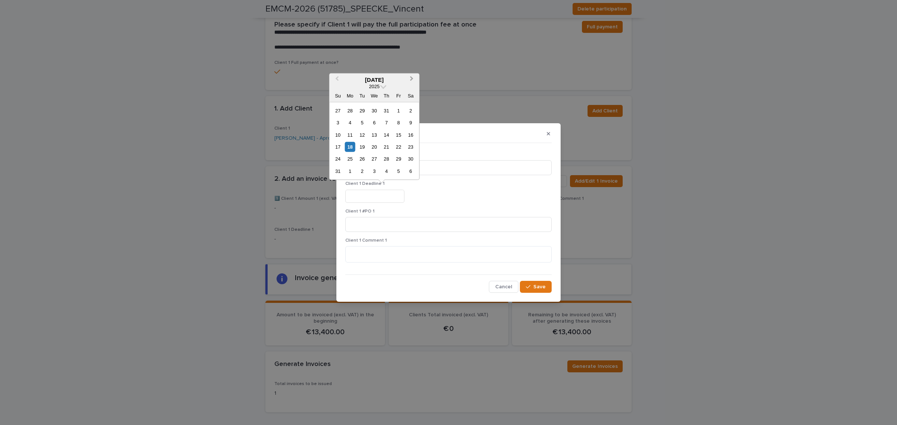
click at [412, 80] on button "Next Month" at bounding box center [412, 80] width 12 height 12
click at [350, 133] on div "15" at bounding box center [350, 135] width 10 height 10
type input "*********"
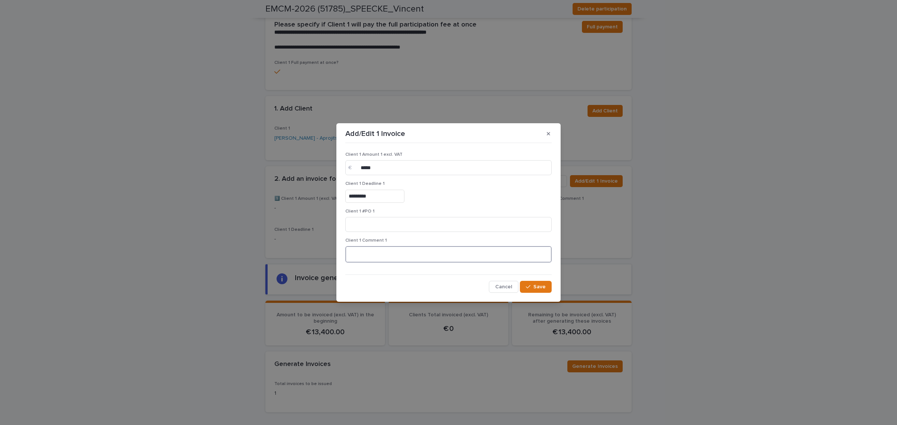
click at [397, 258] on textarea at bounding box center [448, 254] width 206 height 16
type textarea "**********"
click at [360, 167] on div "€" at bounding box center [352, 167] width 15 height 15
click at [546, 288] on button "Save" at bounding box center [536, 287] width 32 height 12
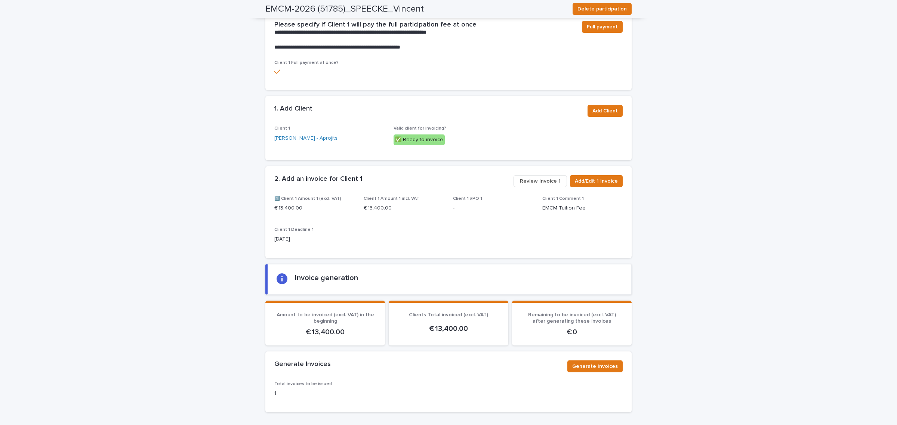
click at [542, 177] on span "Review Invoice 1" at bounding box center [540, 180] width 41 height 7
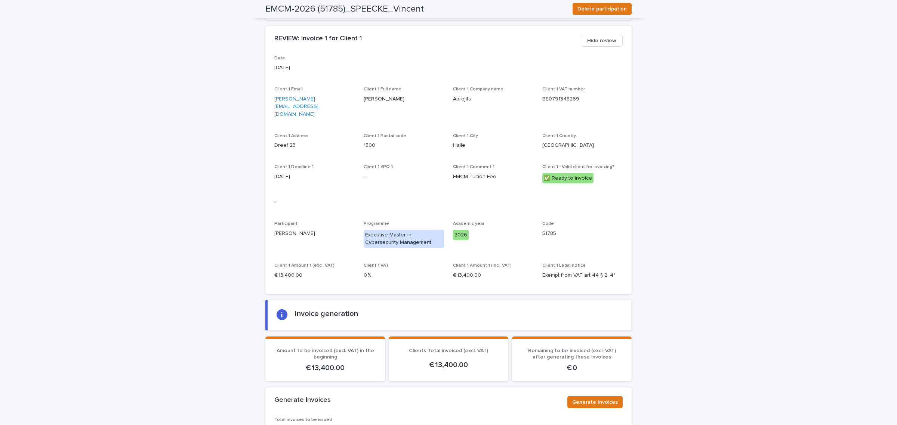
scroll to position [815, 0]
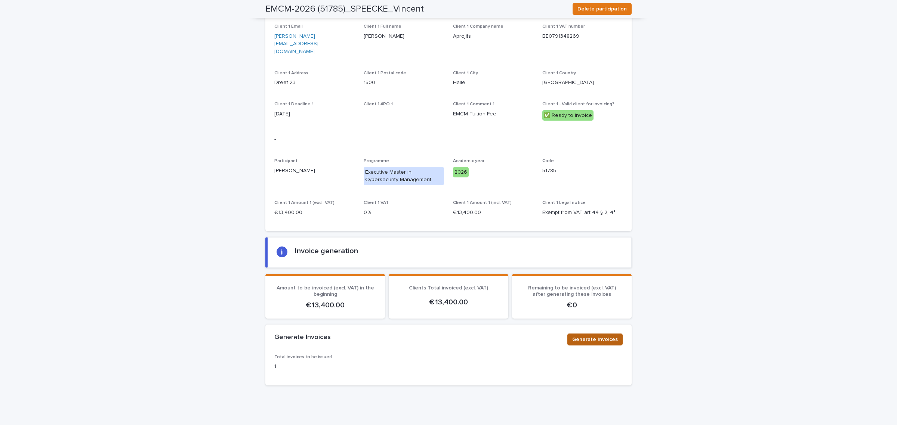
click at [589, 334] on button "Generate Invoices" at bounding box center [594, 340] width 55 height 12
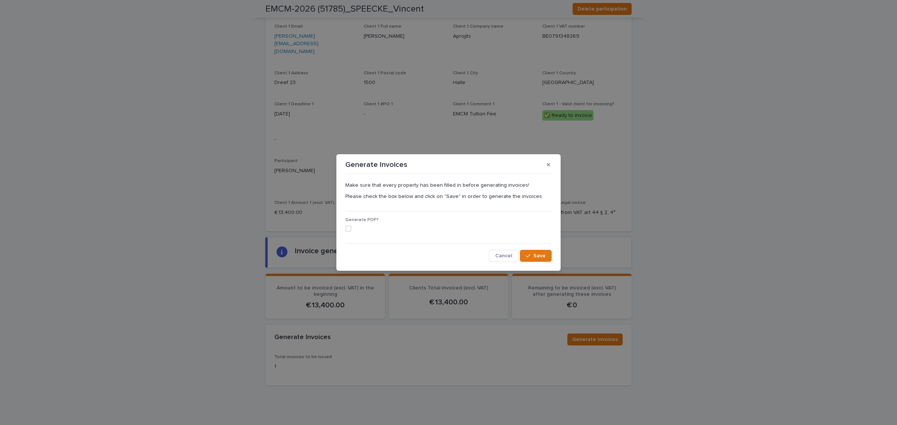
click at [349, 232] on span at bounding box center [348, 229] width 6 height 6
click at [527, 254] on icon "button" at bounding box center [528, 255] width 4 height 5
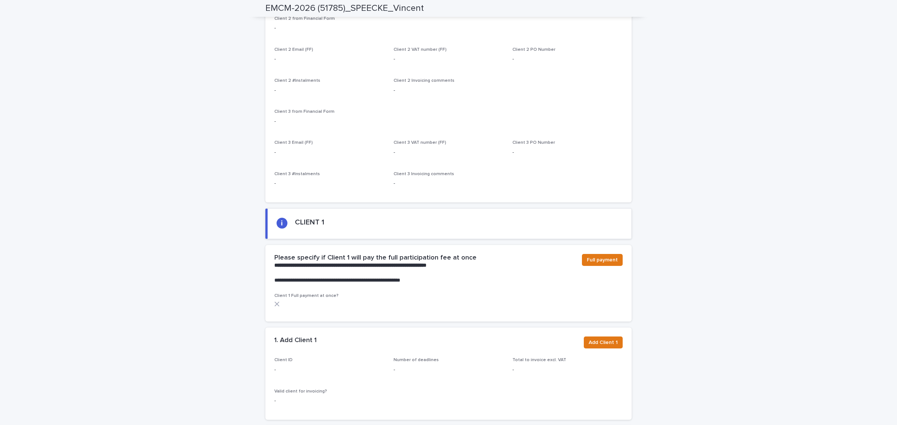
scroll to position [293, 0]
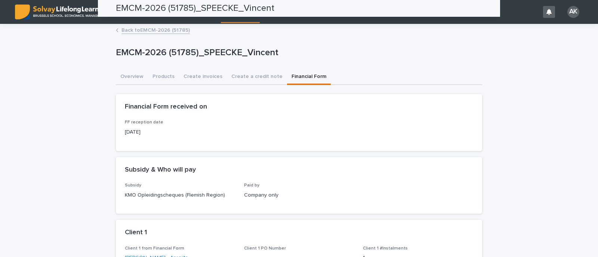
scroll to position [115, 0]
